Goal: Complete application form: Complete application form

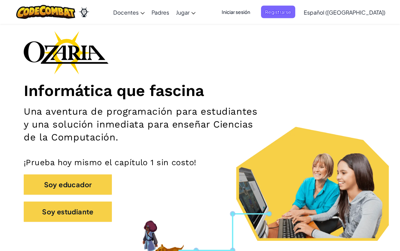
scroll to position [28, 0]
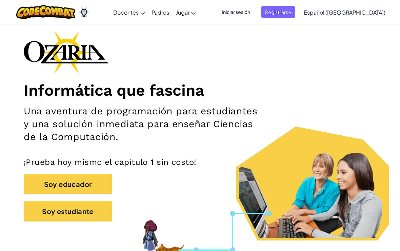
click at [91, 212] on button "Soy estudiante" at bounding box center [68, 211] width 88 height 20
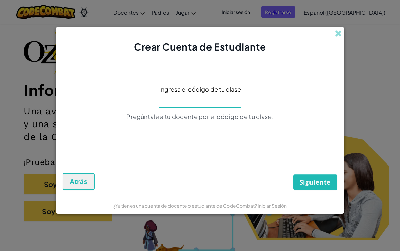
click at [215, 94] on span "Ingresa el código de tu clase" at bounding box center [200, 89] width 82 height 10
click at [221, 108] on input at bounding box center [200, 101] width 82 height 14
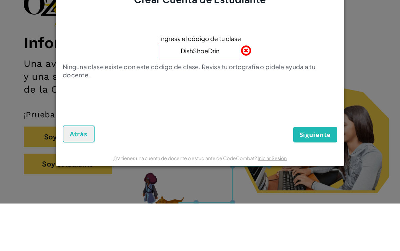
type input "DishShoeDrink"
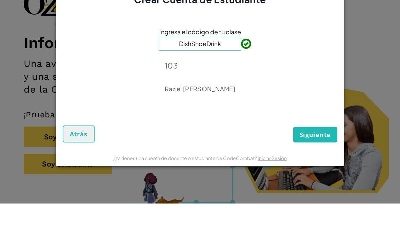
scroll to position [76, 0]
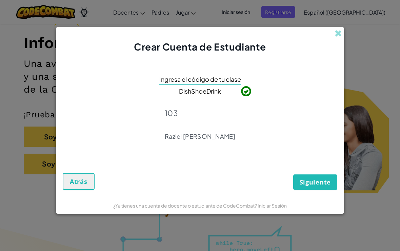
click at [321, 186] on span "Siguiente" at bounding box center [315, 182] width 31 height 8
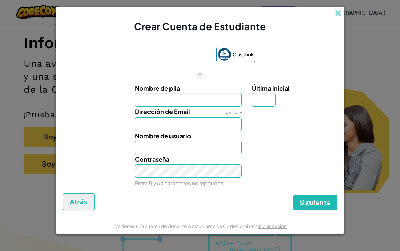
click at [211, 106] on input "Nombre de pila" at bounding box center [188, 100] width 107 height 14
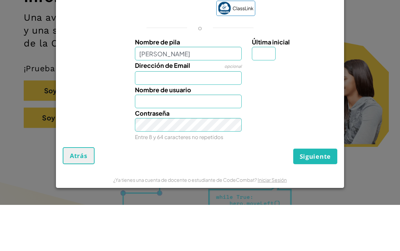
type input "Josué Emiliano"
click at [221, 117] on input "Dirección de Email" at bounding box center [188, 124] width 107 height 14
type input "Josué Emiliano"
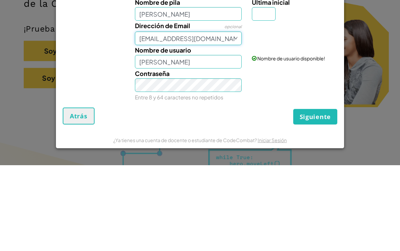
type input "[EMAIL_ADDRESS][DOMAIN_NAME]"
click at [215, 141] on input "Josué Emiliano" at bounding box center [188, 148] width 107 height 14
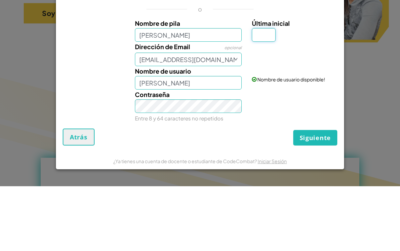
click at [264, 93] on input "Última inicial" at bounding box center [264, 100] width 24 height 14
type input "P"
type input "G"
click at [364, 86] on div "Crear Cuenta de Estudiante ClassLink o Nombre de pila Josué Emiliano Última ini…" at bounding box center [200, 125] width 400 height 251
type input "[PERSON_NAME]"
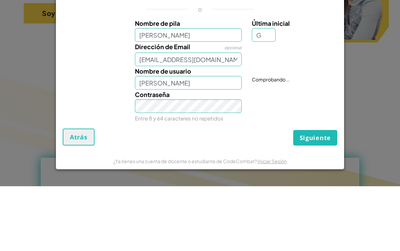
scroll to position [227, 0]
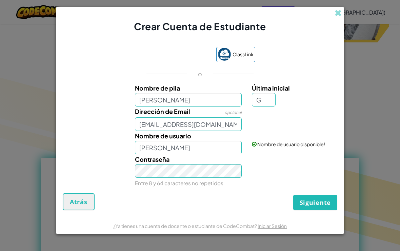
click at [323, 207] on span "Siguiente" at bounding box center [315, 202] width 31 height 8
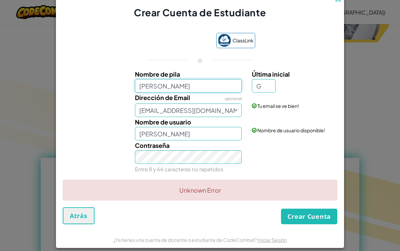
click at [205, 93] on input "Josué Emiliano" at bounding box center [188, 86] width 107 height 14
type input "Josué Emiliano García Paredes"
click at [344, 87] on form "ClassLink o Nombre de pila Josué Emiliano García Paredes Última inicial G Direc…" at bounding box center [200, 125] width 288 height 212
type input "Josué Emiliano García ParedesG"
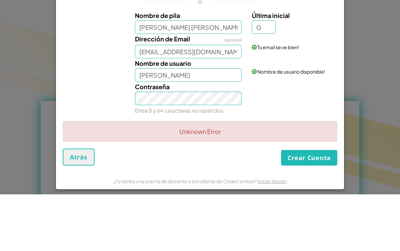
scroll to position [283, 0]
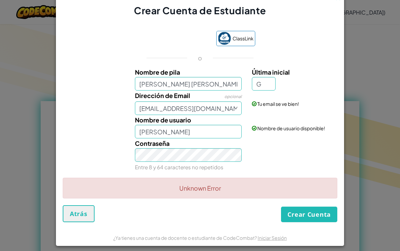
click at [317, 222] on button "Crear Cuenta" at bounding box center [309, 215] width 56 height 16
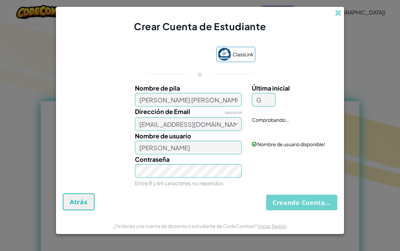
scroll to position [0, 0]
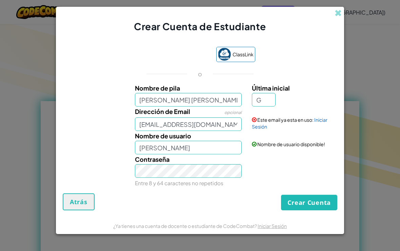
click at [323, 207] on button "Crear Cuenta" at bounding box center [309, 203] width 56 height 16
click at [327, 126] on link "Iniciar Sesión" at bounding box center [290, 123] width 76 height 13
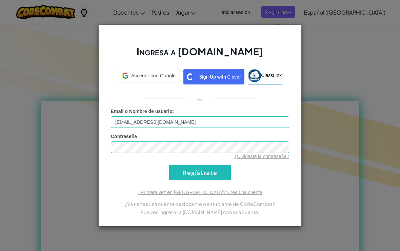
click at [225, 175] on input "Regístrate" at bounding box center [200, 172] width 62 height 15
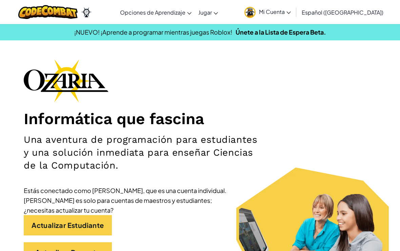
click at [291, 13] on span "Mi Cuenta" at bounding box center [275, 11] width 32 height 7
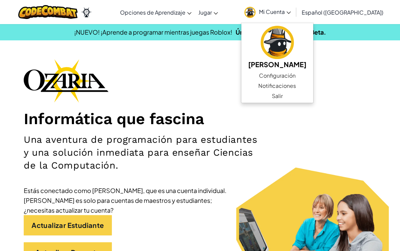
scroll to position [1, 0]
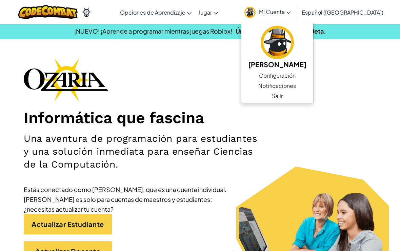
click at [357, 159] on div "Informática que fascina Una aventura de programación para estudiantes y una sol…" at bounding box center [200, 163] width 353 height 210
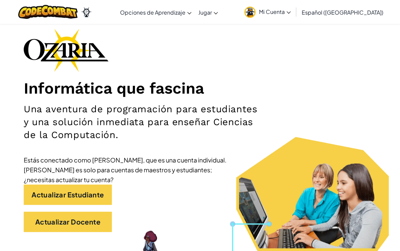
scroll to position [31, 0]
click at [66, 197] on link "Actualizar Estudiante" at bounding box center [68, 194] width 88 height 20
